Goal: Check status: Check status

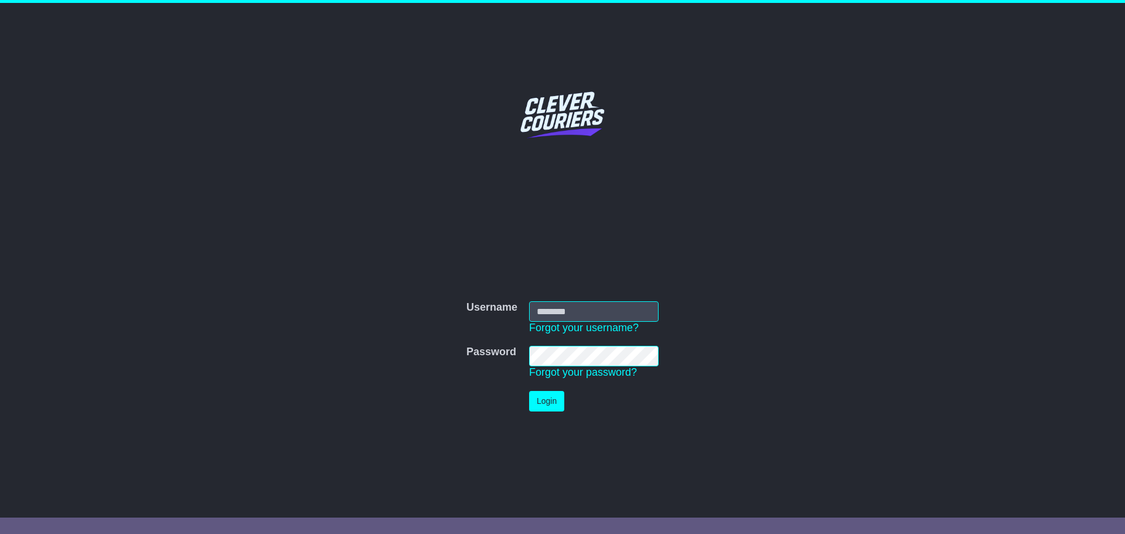
type input "*****"
click at [547, 401] on button "Login" at bounding box center [546, 401] width 35 height 21
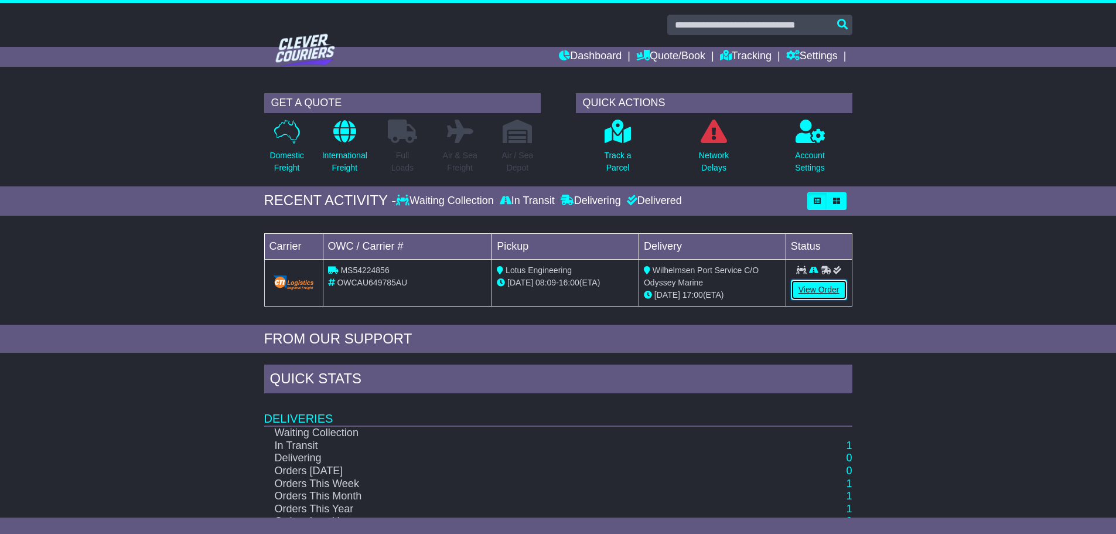
click at [804, 287] on link "View Order" at bounding box center [819, 290] width 56 height 21
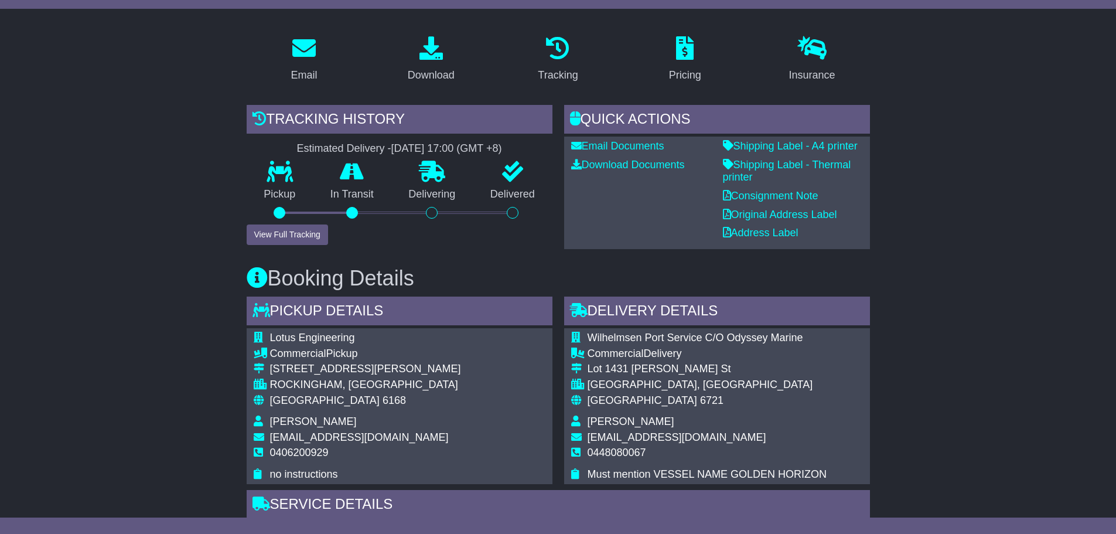
scroll to position [234, 0]
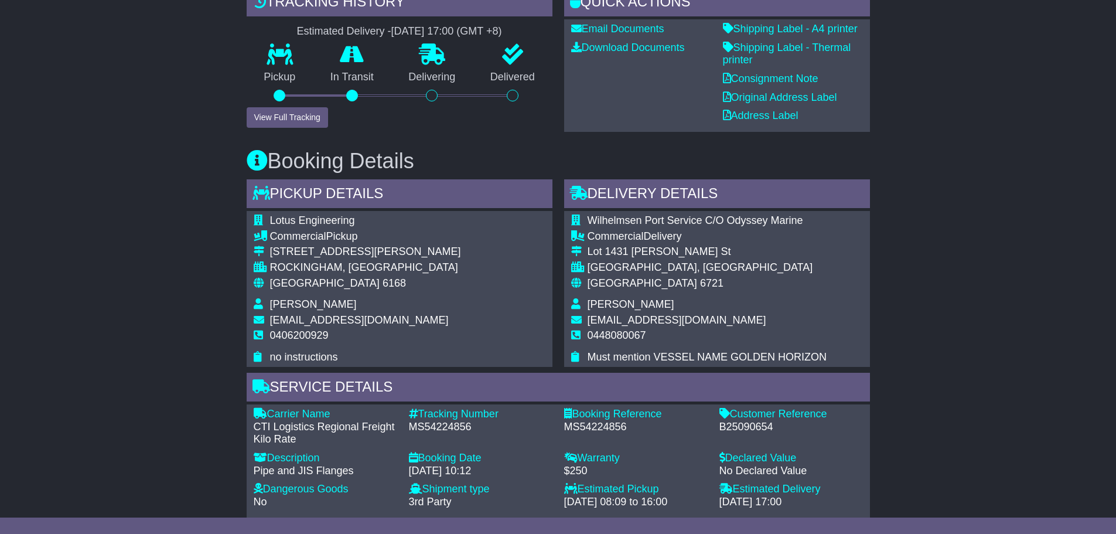
click at [181, 281] on div "Email Download Tracking Pricing Insurance" at bounding box center [558, 449] width 1116 height 1080
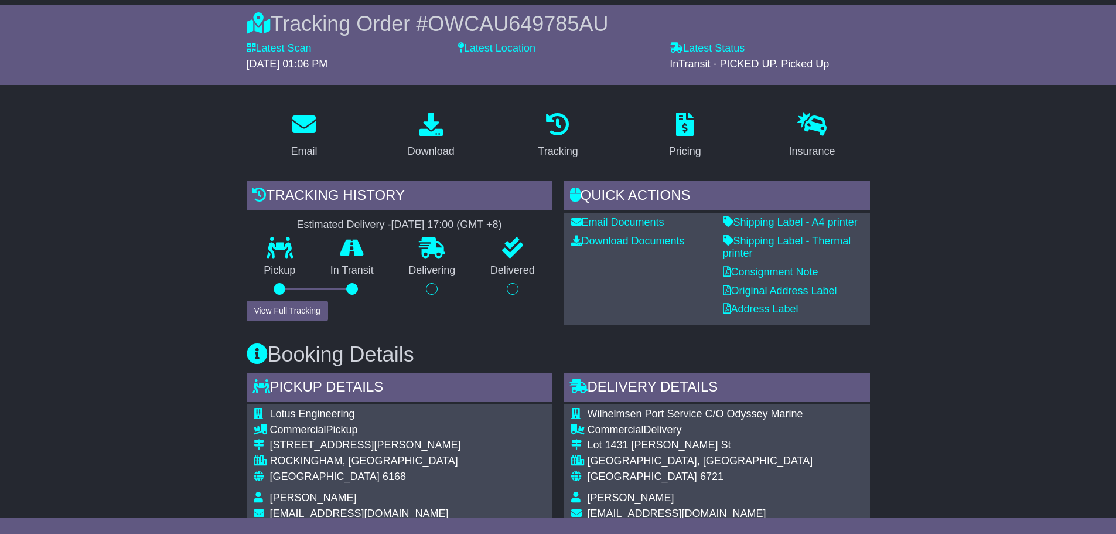
scroll to position [128, 0]
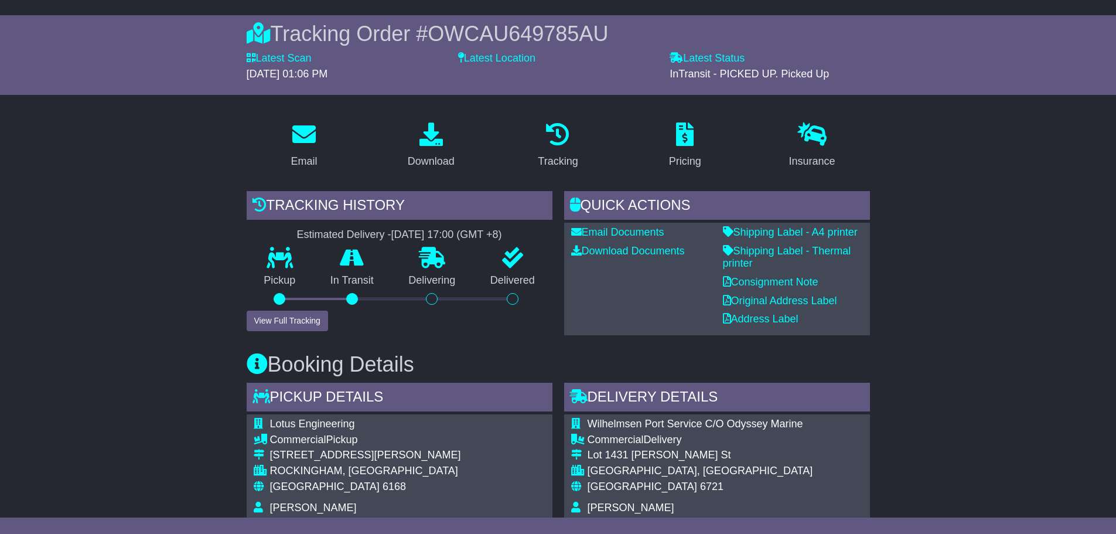
scroll to position [69, 0]
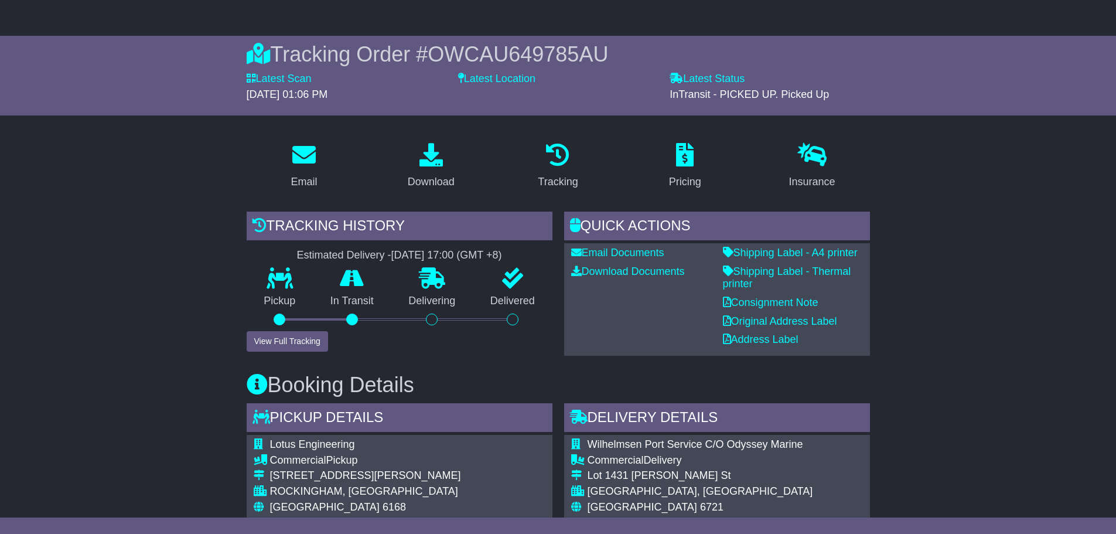
click at [574, 156] on p at bounding box center [558, 155] width 40 height 25
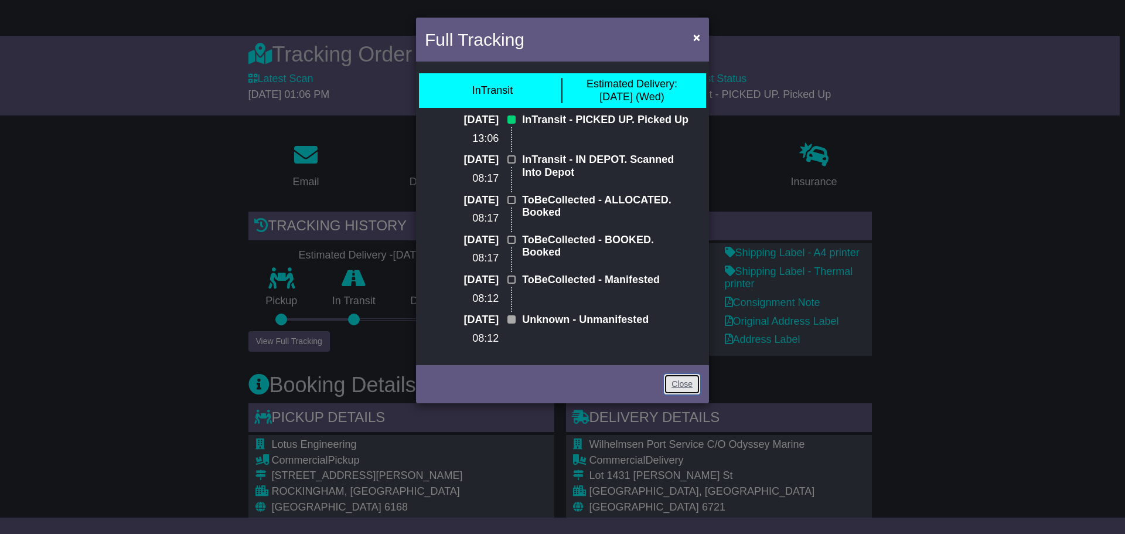
click at [679, 387] on link "Close" at bounding box center [682, 384] width 36 height 21
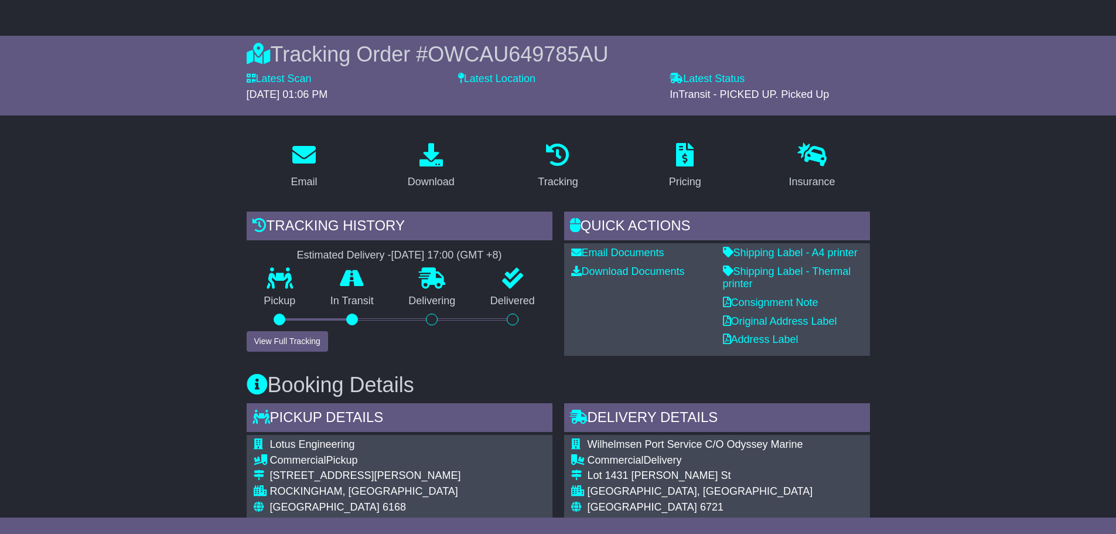
drag, startPoint x: 193, startPoint y: 248, endPoint x: 198, endPoint y: 240, distance: 9.5
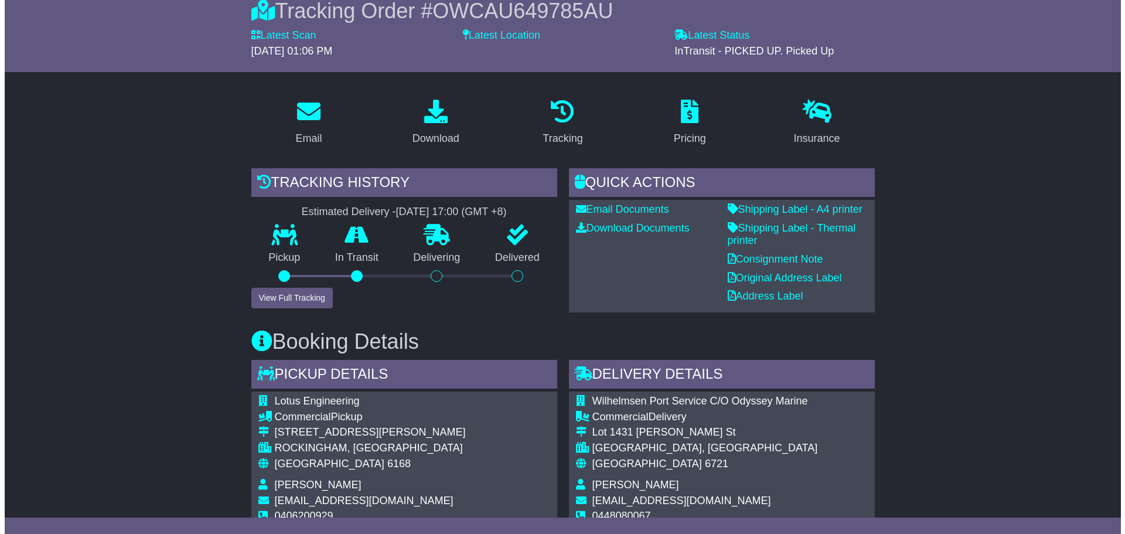
scroll to position [186, 0]
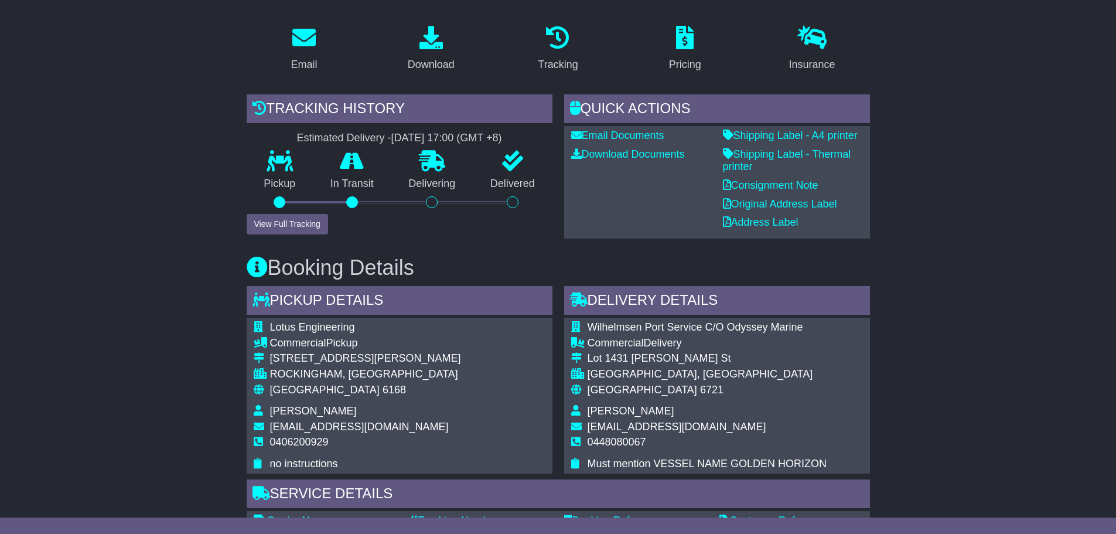
click at [315, 61] on div "Email" at bounding box center [304, 65] width 26 height 16
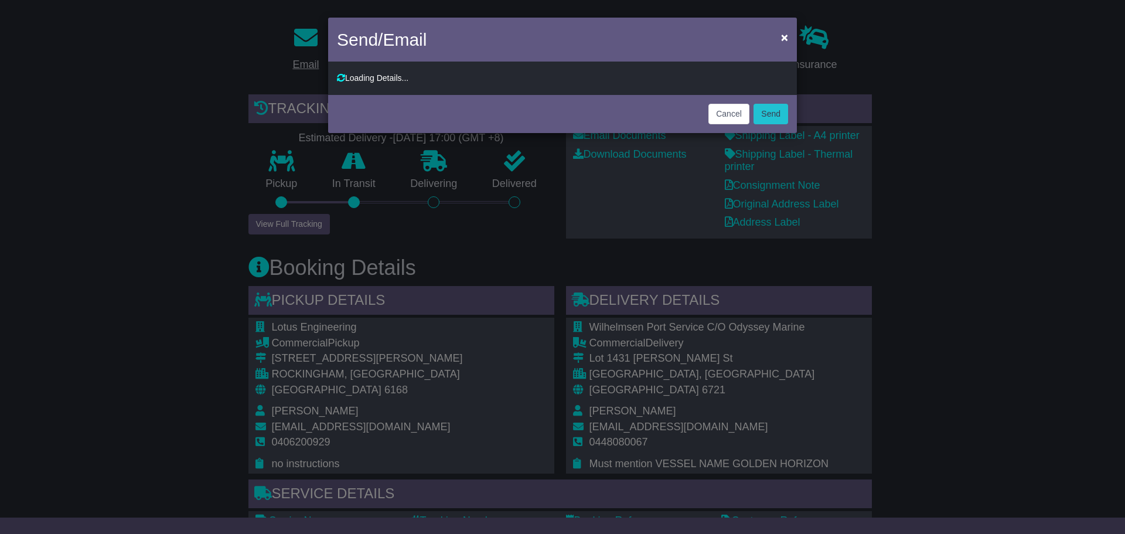
type input "**********"
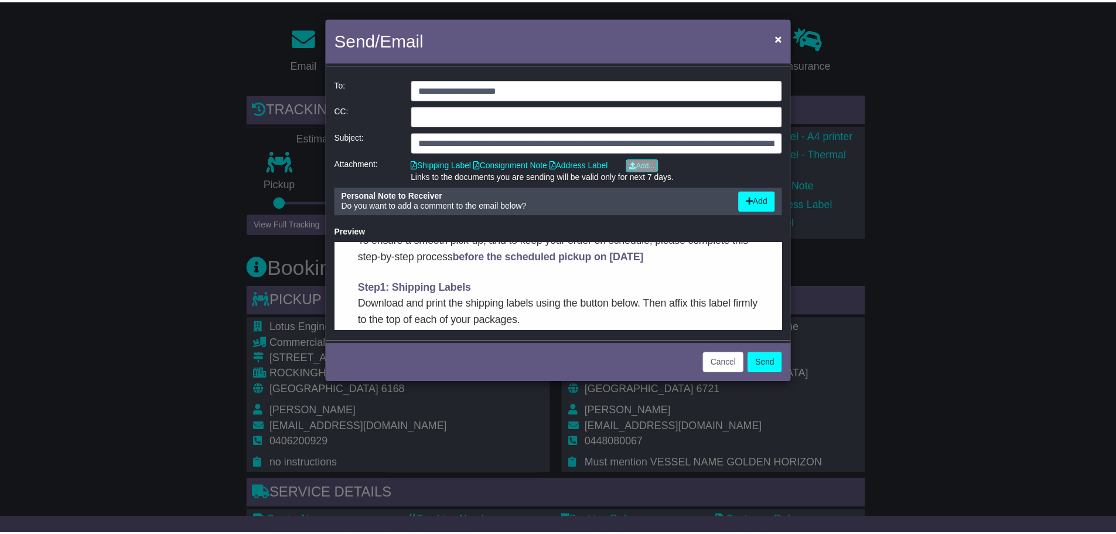
scroll to position [234, 0]
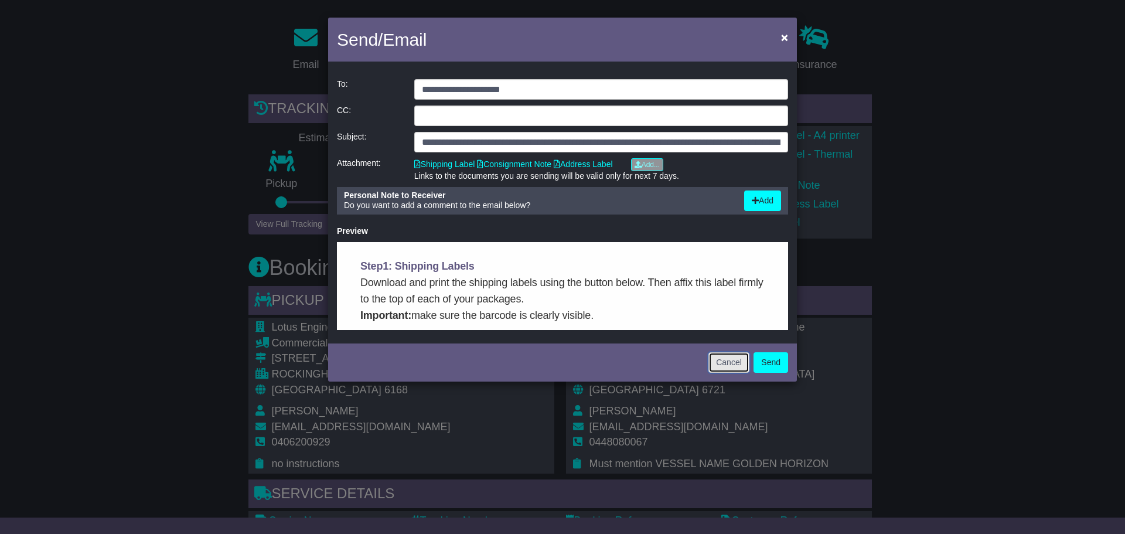
click at [723, 361] on button "Cancel" at bounding box center [729, 362] width 41 height 21
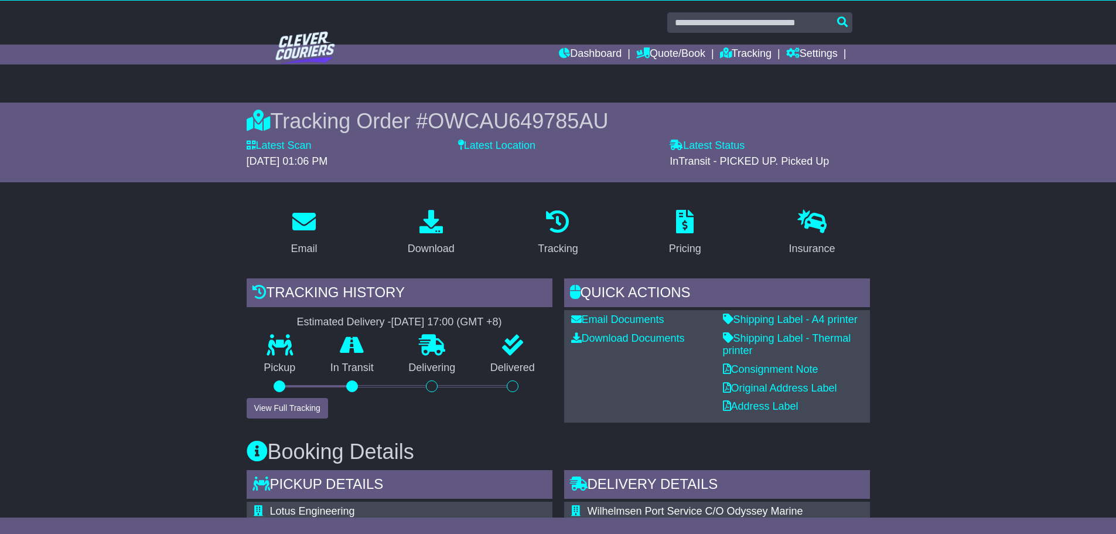
scroll to position [0, 0]
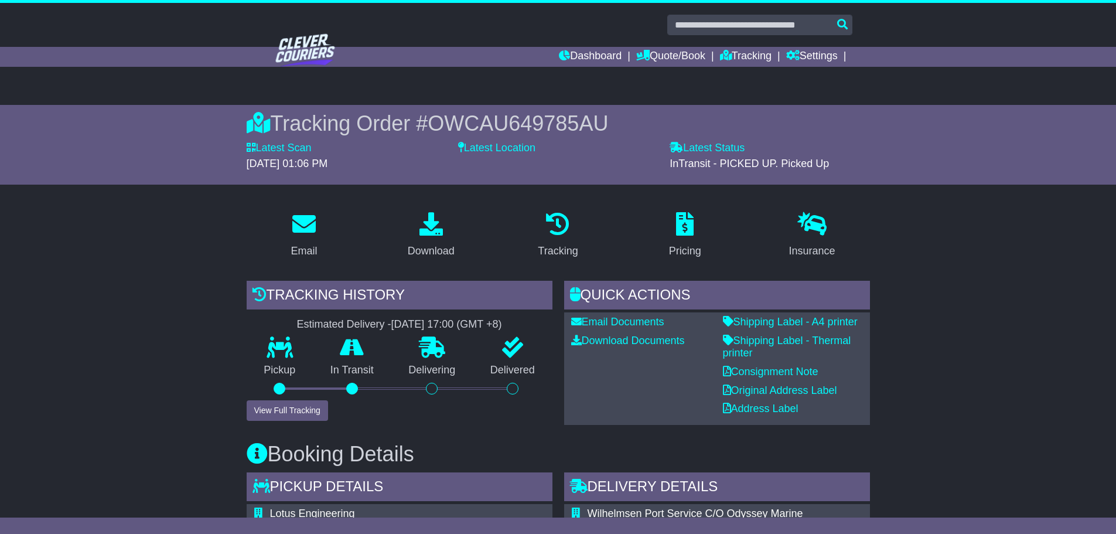
drag, startPoint x: 196, startPoint y: 182, endPoint x: 263, endPoint y: 172, distance: 68.1
click at [196, 182] on div "Tracking Order # OWCAU649785AU Latest Scan 23 September 2025 - 01:06 PM Latest …" at bounding box center [558, 145] width 1116 height 80
click at [399, 125] on div "Tracking Order # OWCAU649785AU" at bounding box center [559, 123] width 624 height 25
click at [440, 117] on span "OWCAU649785AU" at bounding box center [518, 123] width 181 height 24
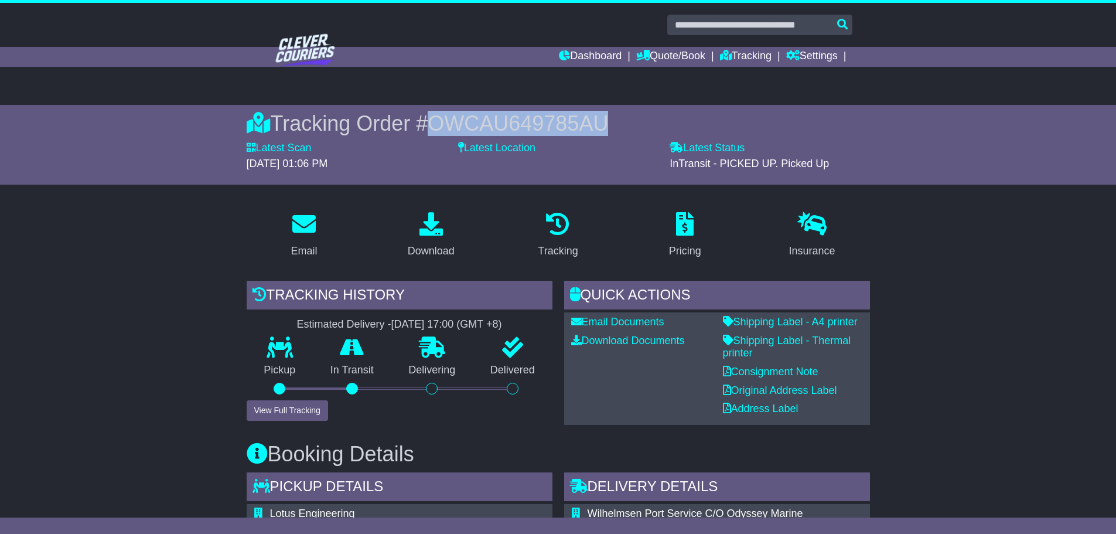
click at [440, 117] on span "OWCAU649785AU" at bounding box center [518, 123] width 181 height 24
copy span "OWCAU649785AU"
click at [145, 167] on div "Tracking Order # OWCAU649785AU Latest Scan 23 September 2025 - 01:06 PM Latest …" at bounding box center [558, 145] width 1116 height 80
